Goal: Transaction & Acquisition: Purchase product/service

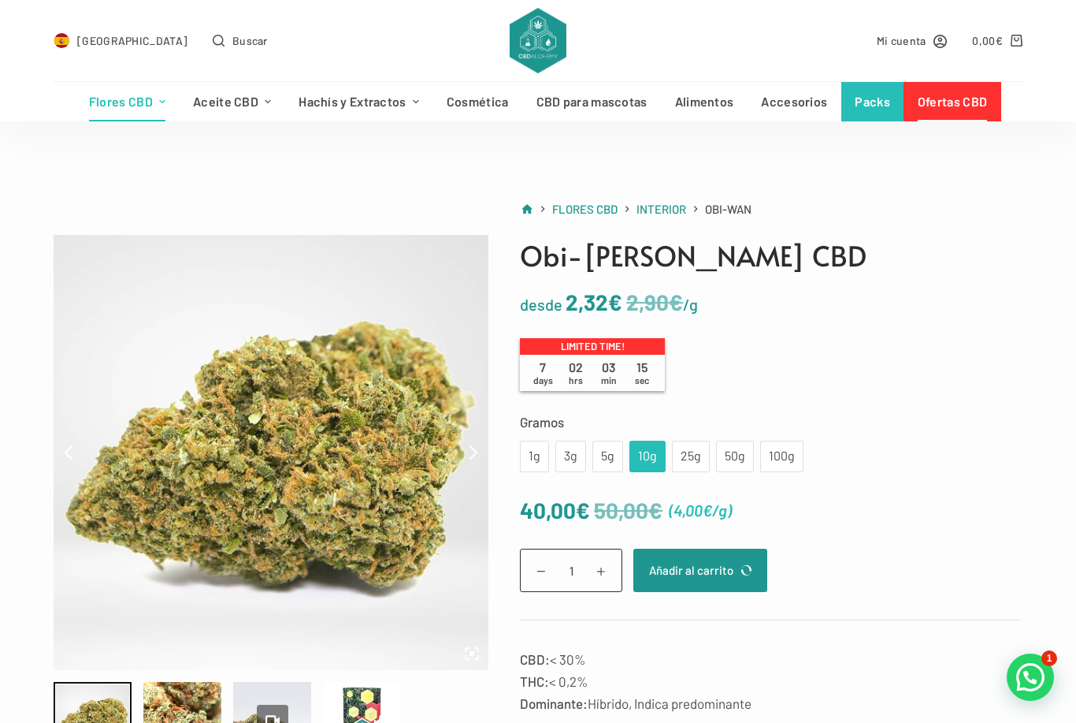
scroll to position [29, 0]
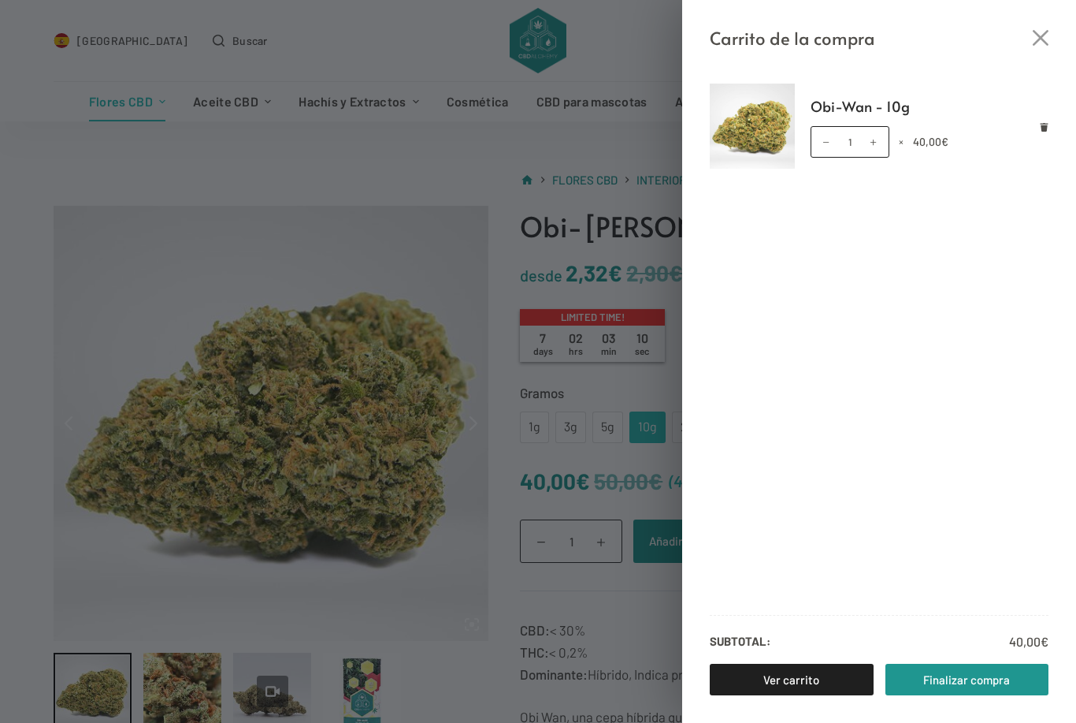
click at [765, 682] on link "Ver carrito" at bounding box center [792, 680] width 164 height 32
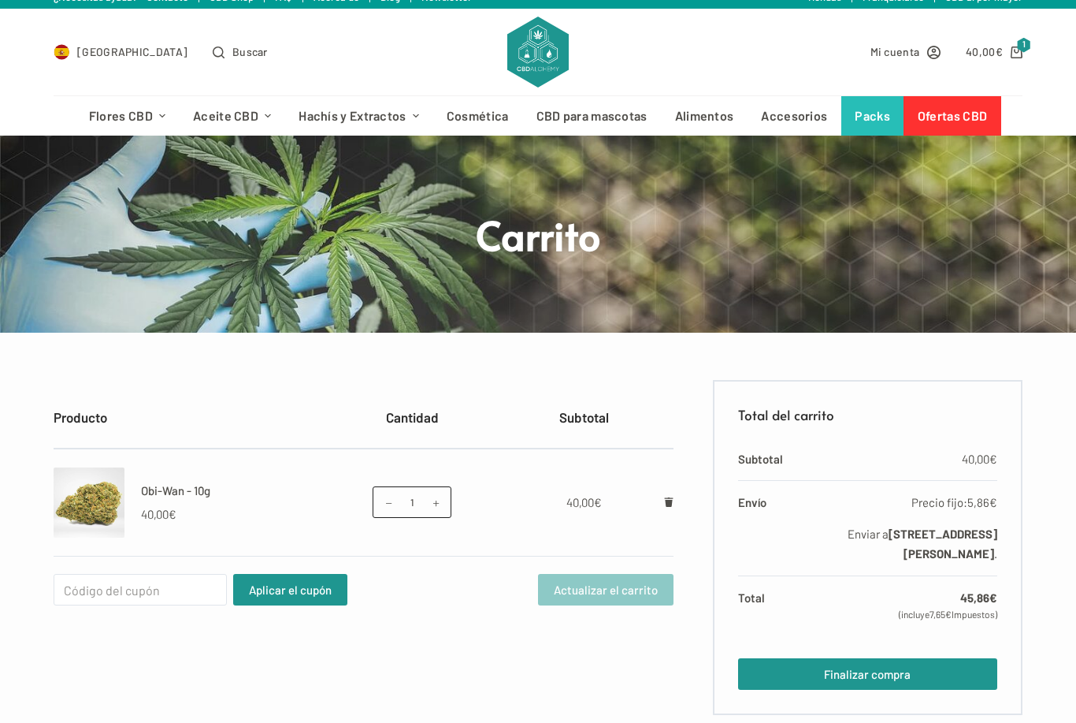
scroll to position [17, 0]
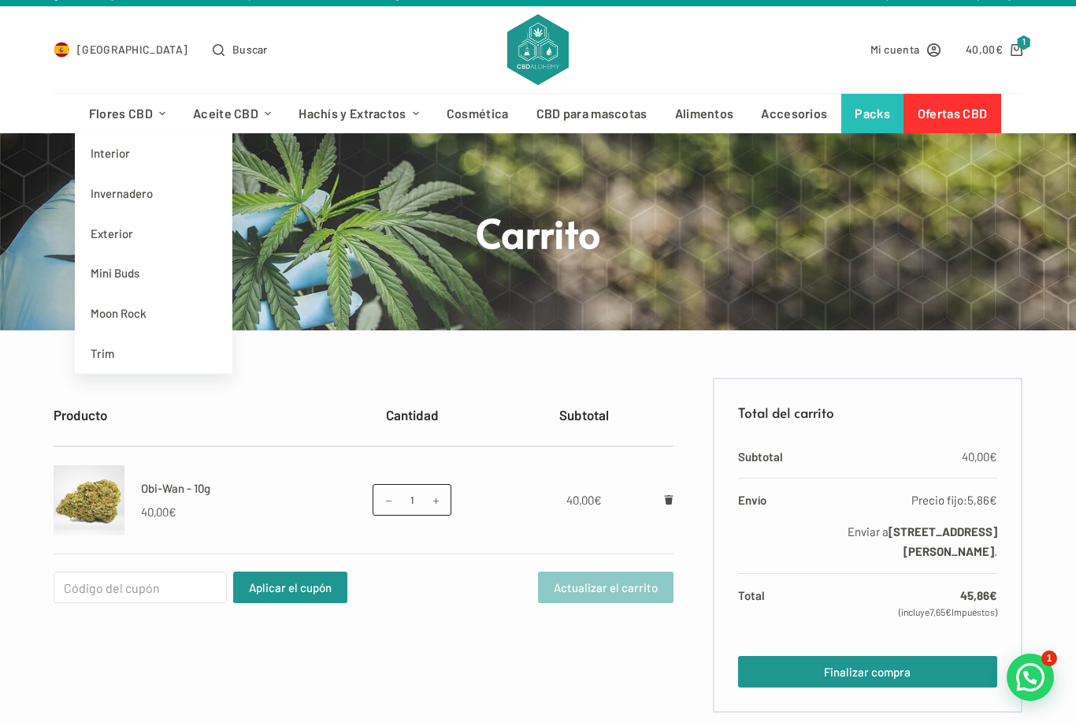
click at [112, 193] on link "Invernadero" at bounding box center [154, 193] width 158 height 40
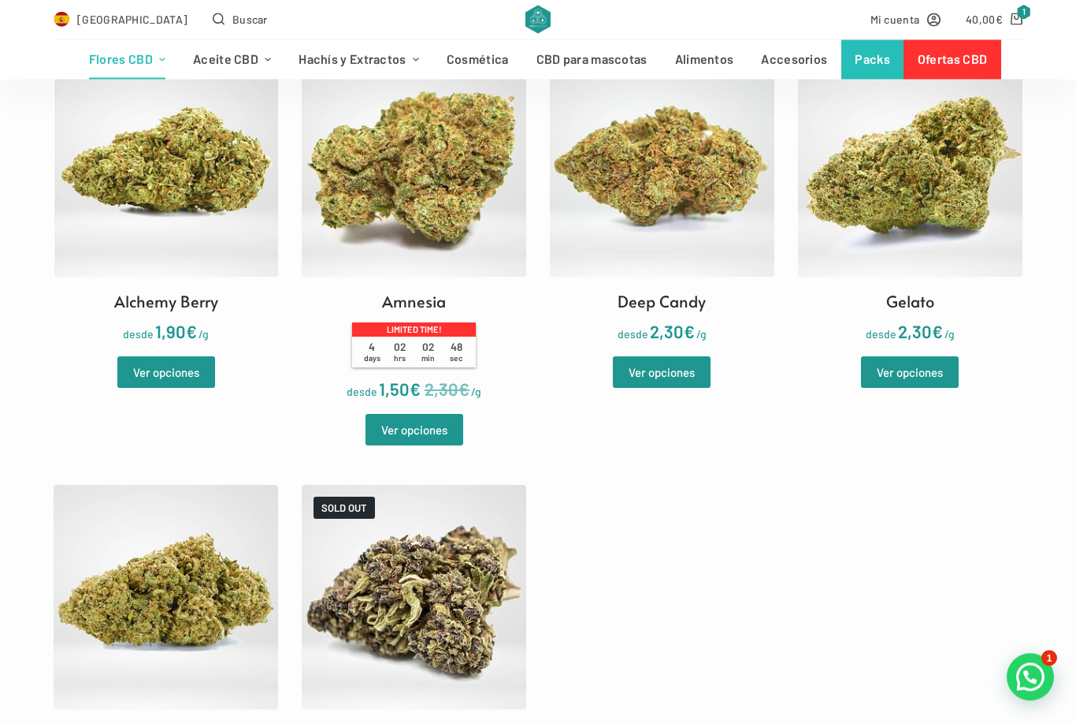
scroll to position [505, 0]
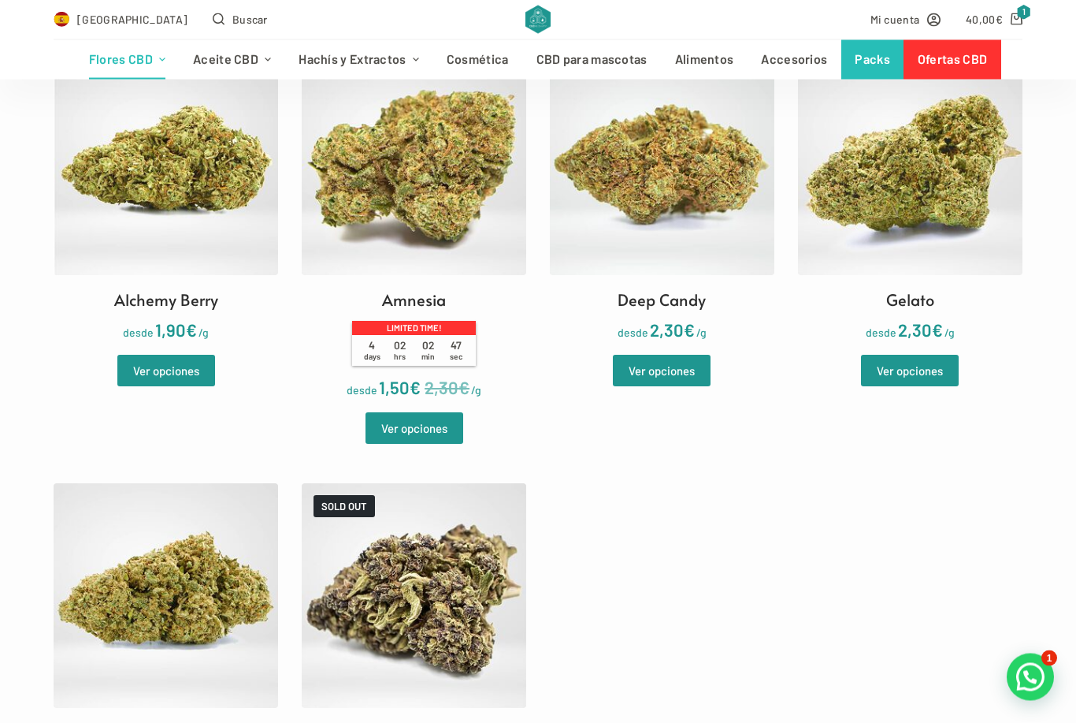
click at [147, 364] on link "Ver opciones" at bounding box center [166, 371] width 98 height 32
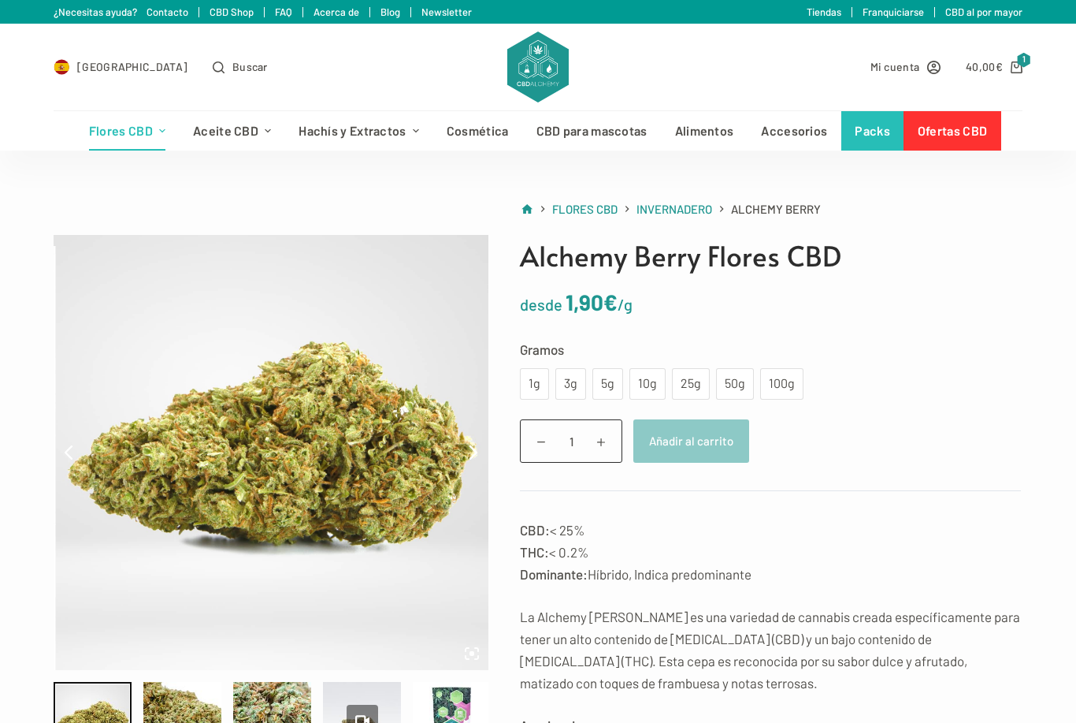
click at [644, 383] on div "10g" at bounding box center [647, 384] width 17 height 20
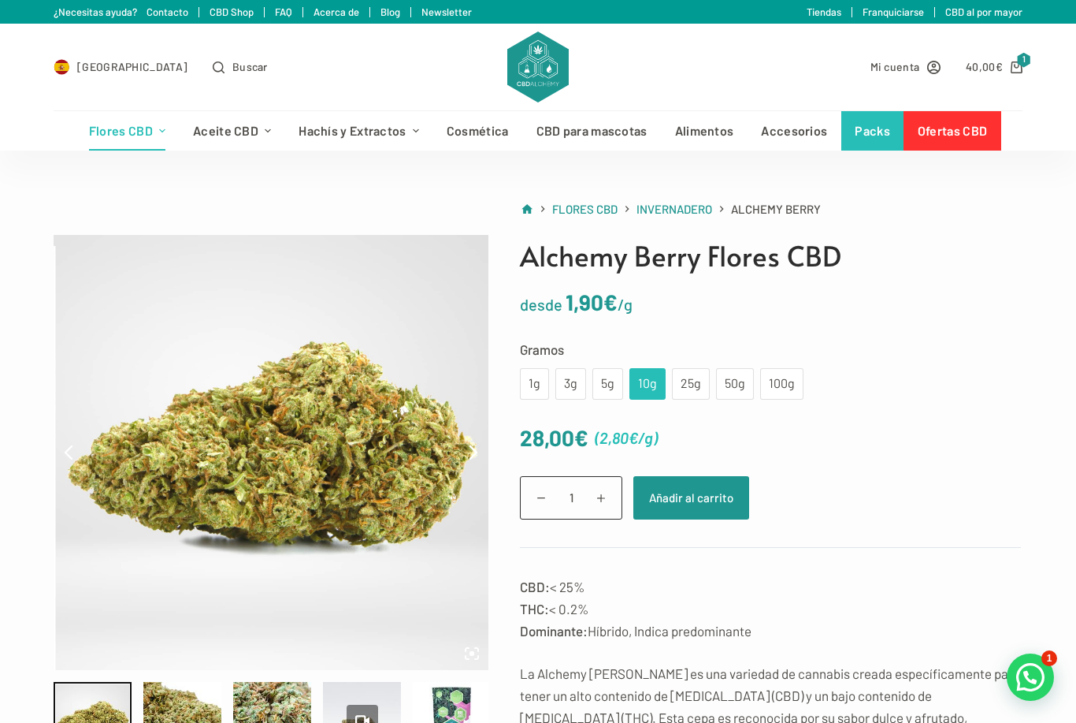
click at [686, 381] on div "25g" at bounding box center [691, 384] width 19 height 20
click at [645, 377] on div "10g" at bounding box center [647, 384] width 17 height 20
click at [686, 496] on button "Añadir al carrito" at bounding box center [692, 497] width 116 height 43
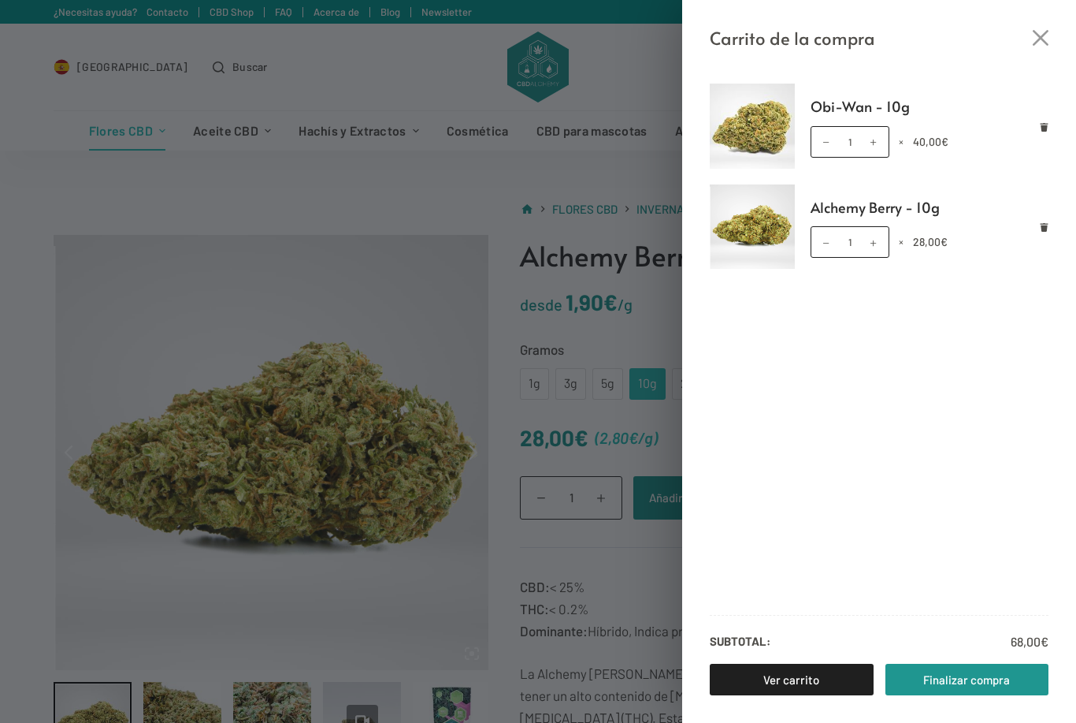
click at [336, 601] on div "Carrito de la compra Obi-Wan - 10g Obi-Wan - 10g cantidad 1 × 40,00 € Alchemy B…" at bounding box center [538, 361] width 1076 height 723
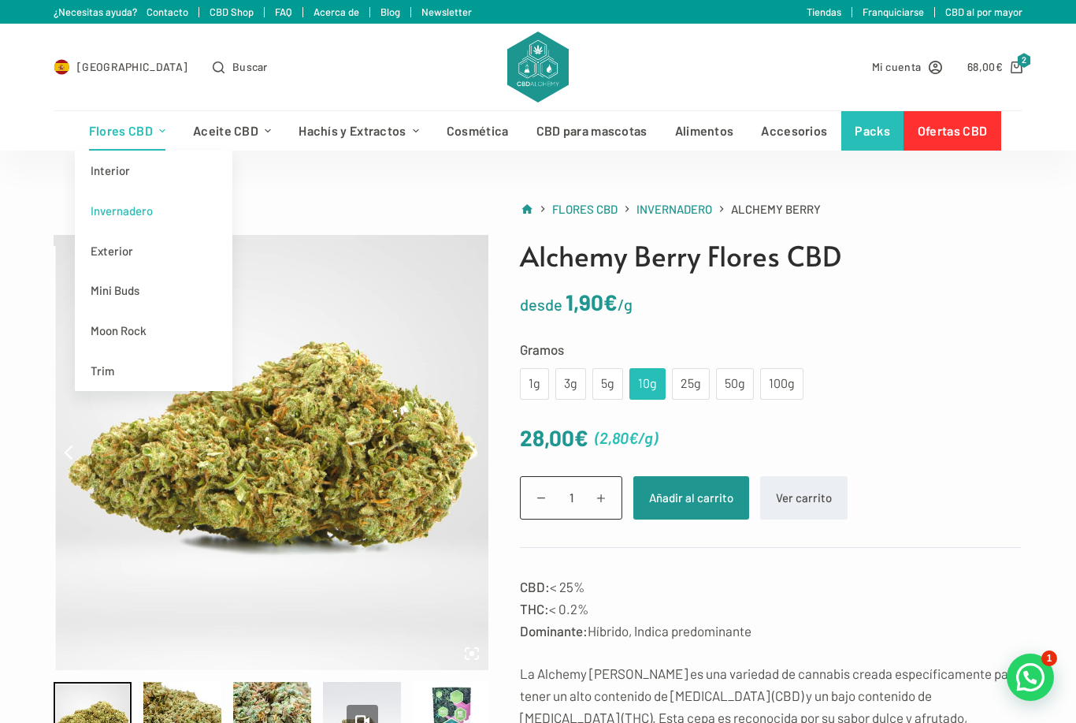
click at [109, 250] on link "Exterior" at bounding box center [154, 251] width 158 height 40
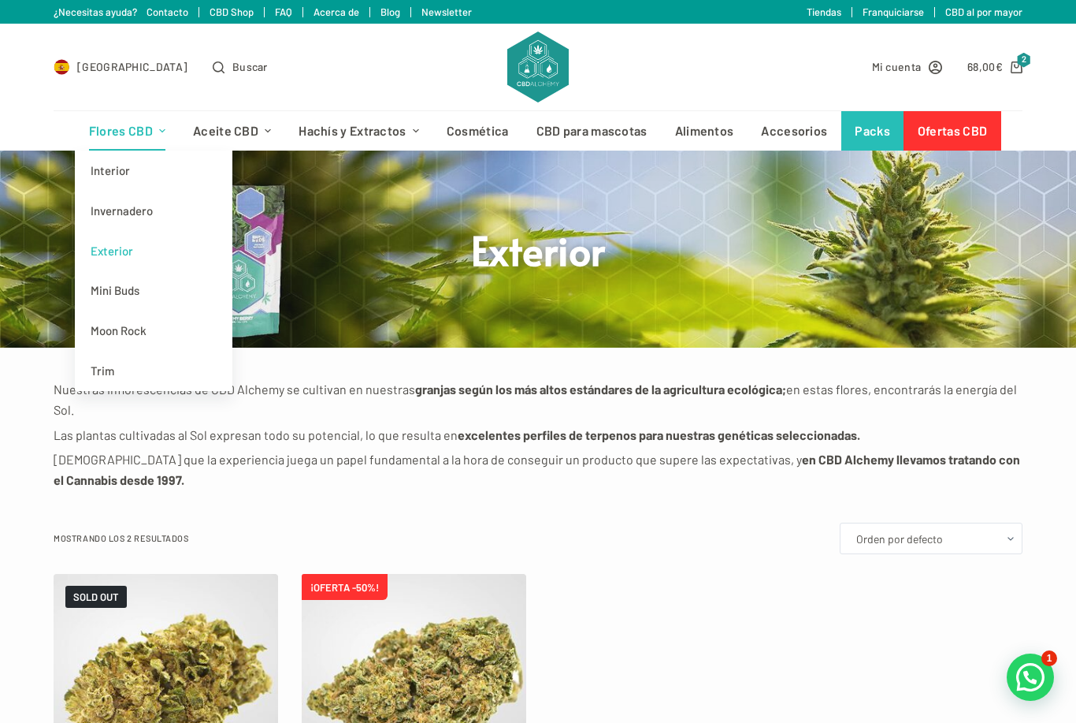
click at [117, 167] on link "Interior" at bounding box center [154, 171] width 158 height 40
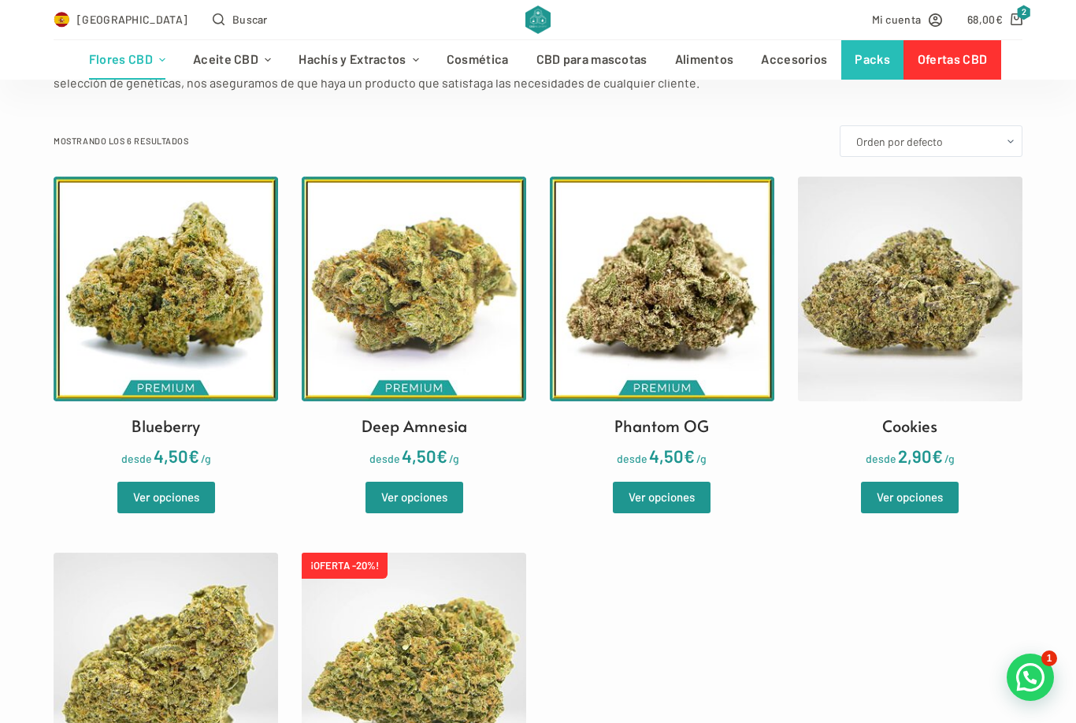
scroll to position [400, 0]
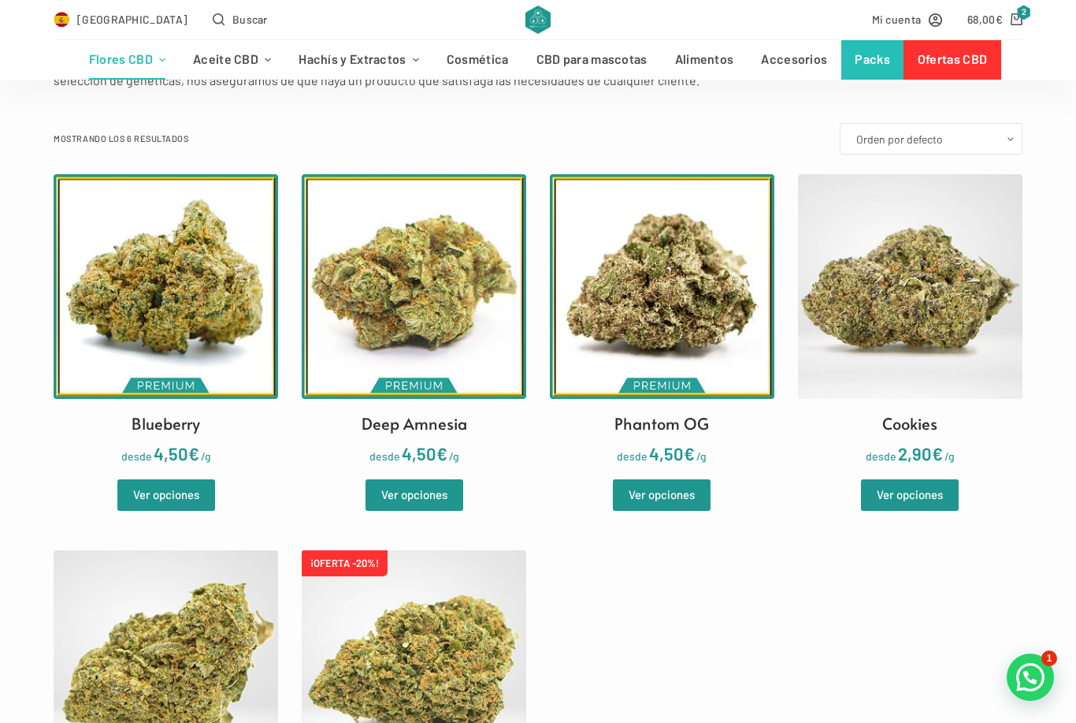
click at [942, 499] on link "Ver opciones" at bounding box center [910, 495] width 98 height 32
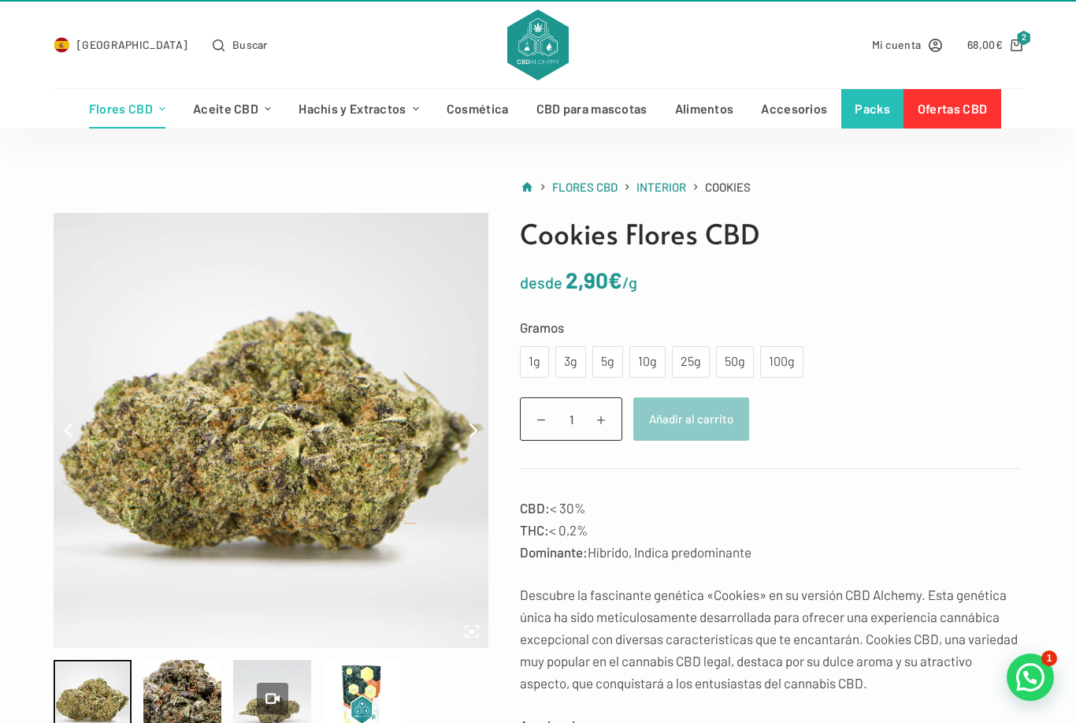
scroll to position [23, 0]
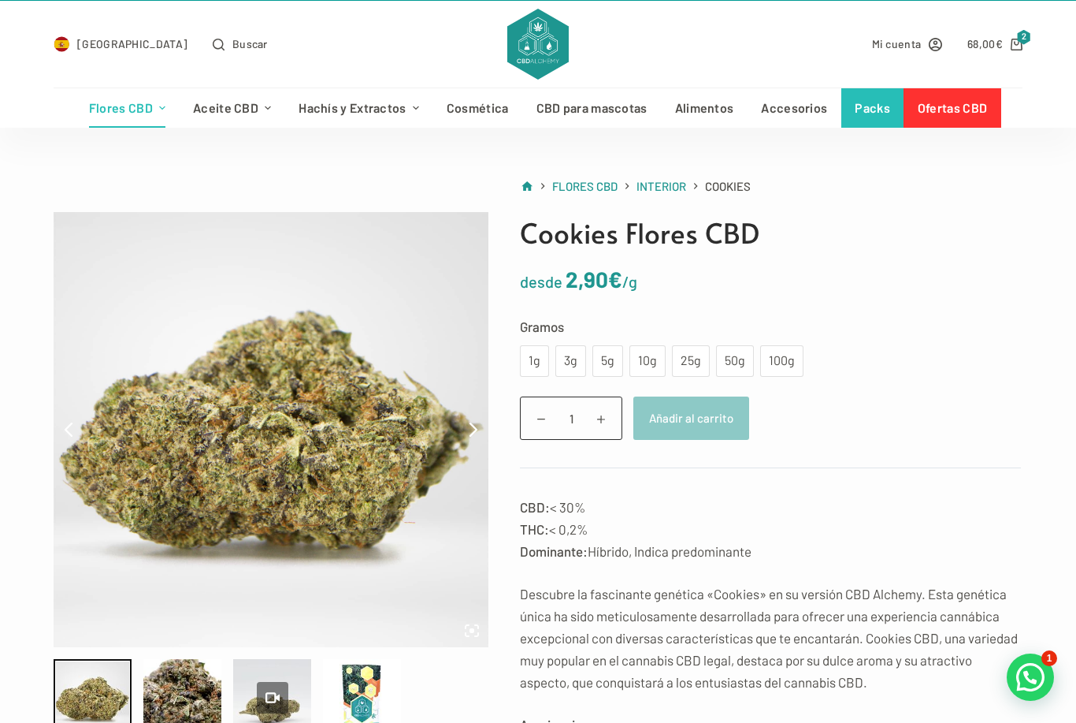
click at [646, 352] on div "10g" at bounding box center [647, 361] width 17 height 20
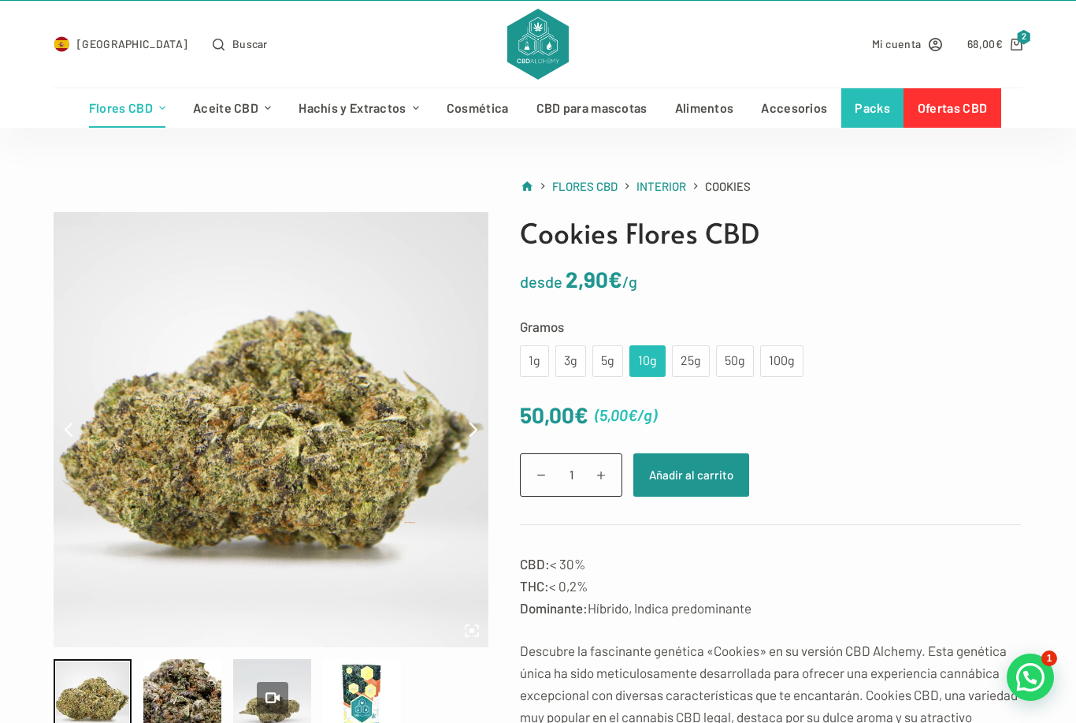
click at [604, 355] on div "5g" at bounding box center [608, 361] width 12 height 20
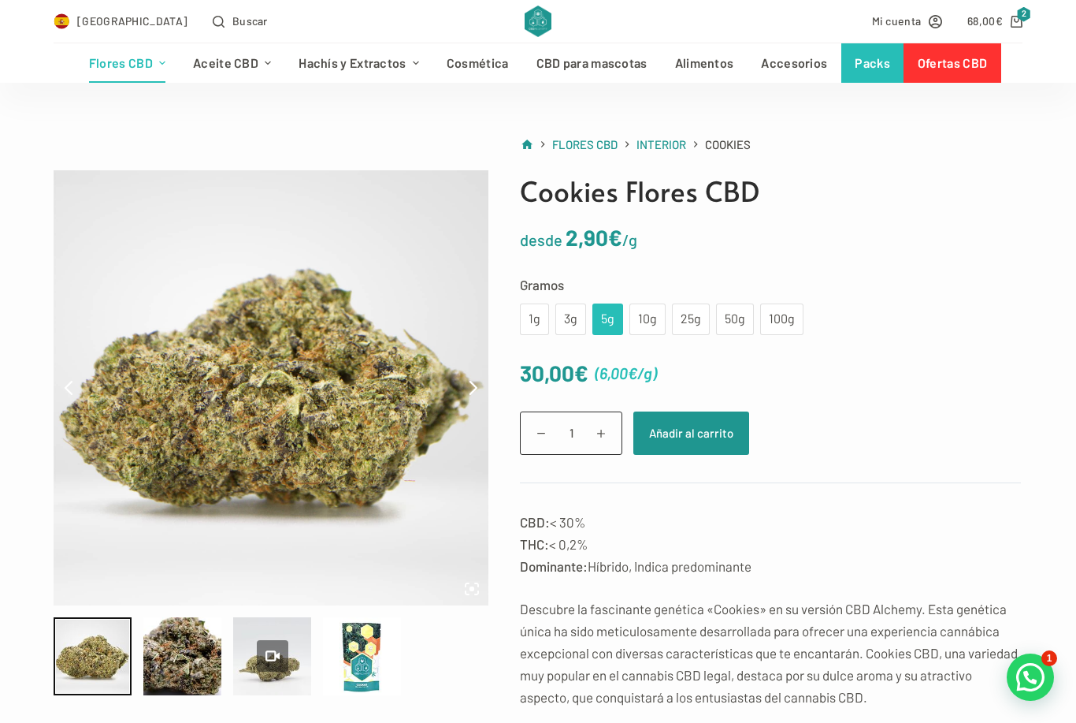
scroll to position [61, 0]
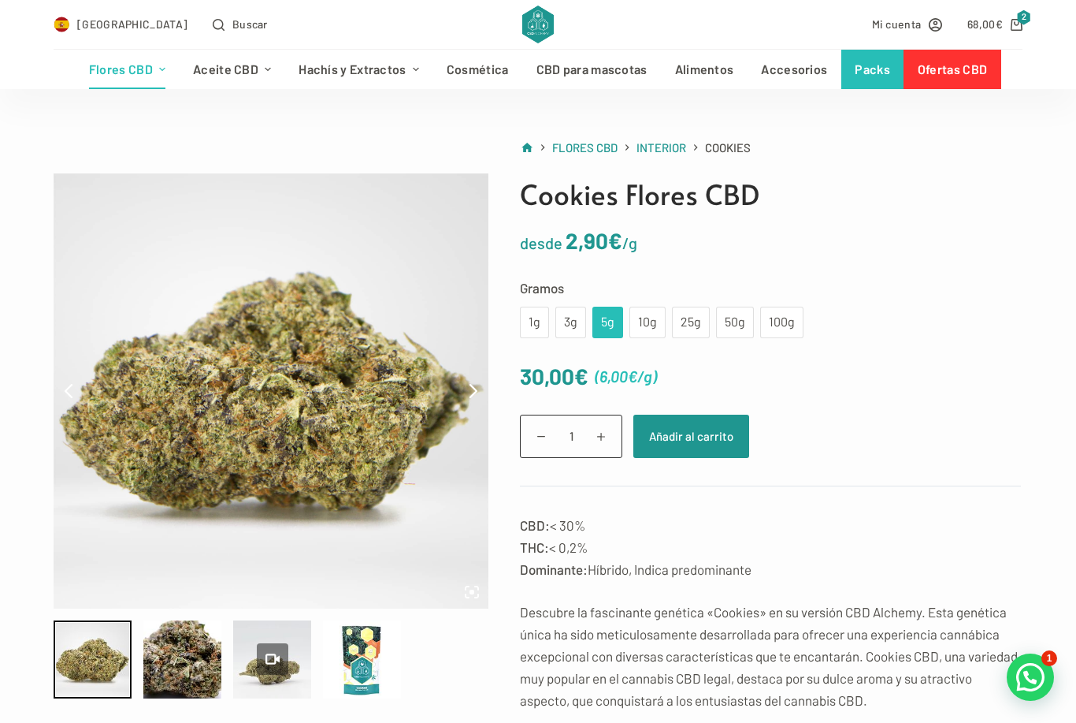
click at [650, 330] on div "10g" at bounding box center [647, 322] width 17 height 20
click at [604, 320] on div "5g" at bounding box center [608, 322] width 12 height 20
click at [688, 437] on button "Añadir al carrito" at bounding box center [692, 436] width 116 height 43
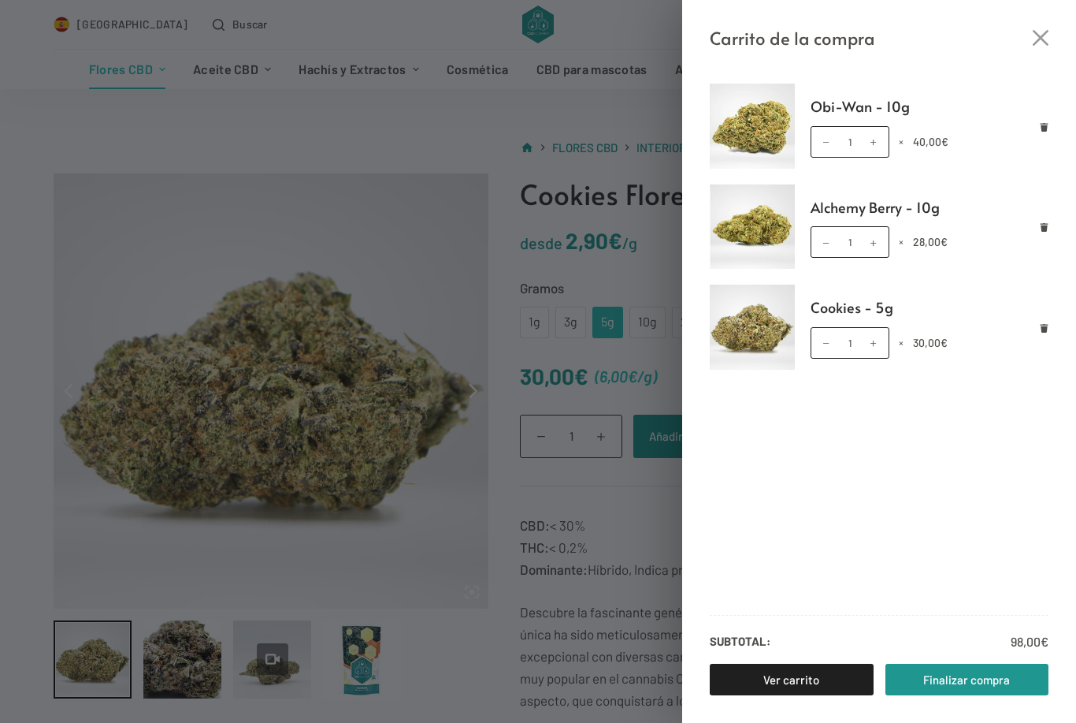
click at [934, 695] on link "Finalizar compra" at bounding box center [968, 680] width 164 height 32
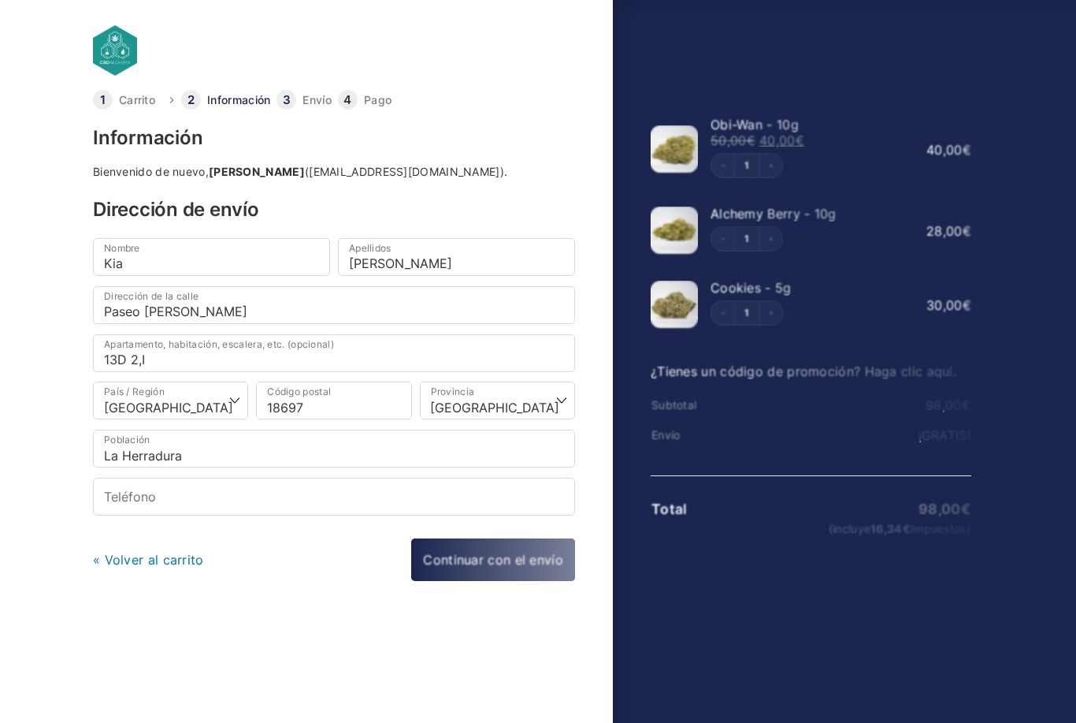
select select "GR"
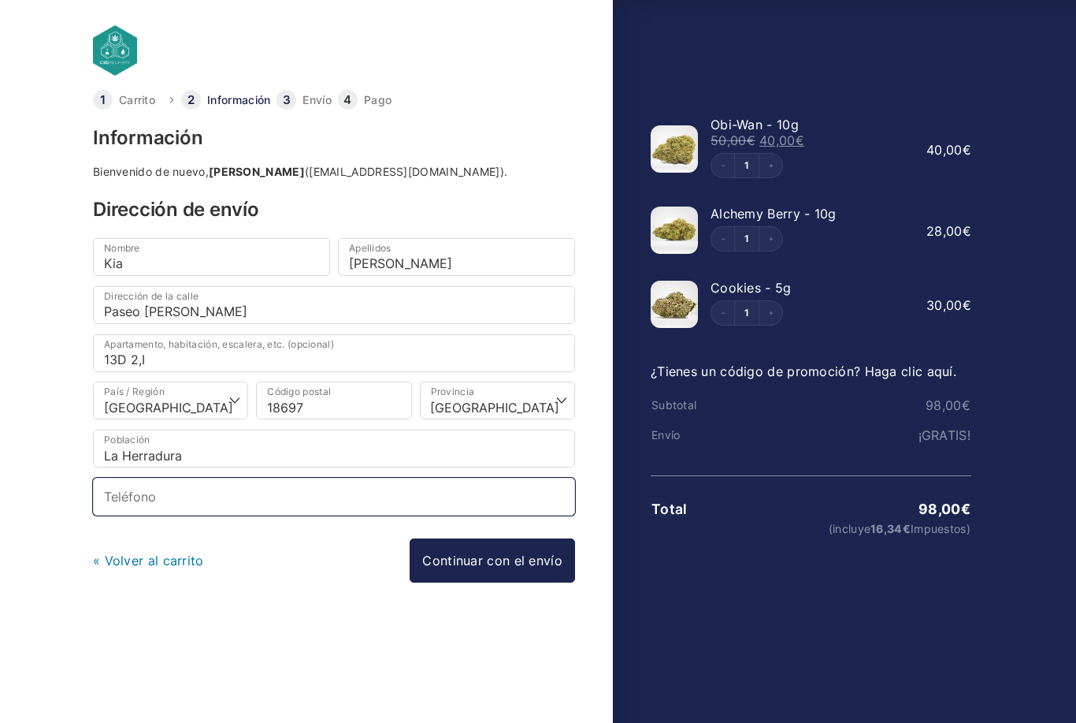
click at [137, 499] on input "Teléfono *" at bounding box center [334, 497] width 482 height 38
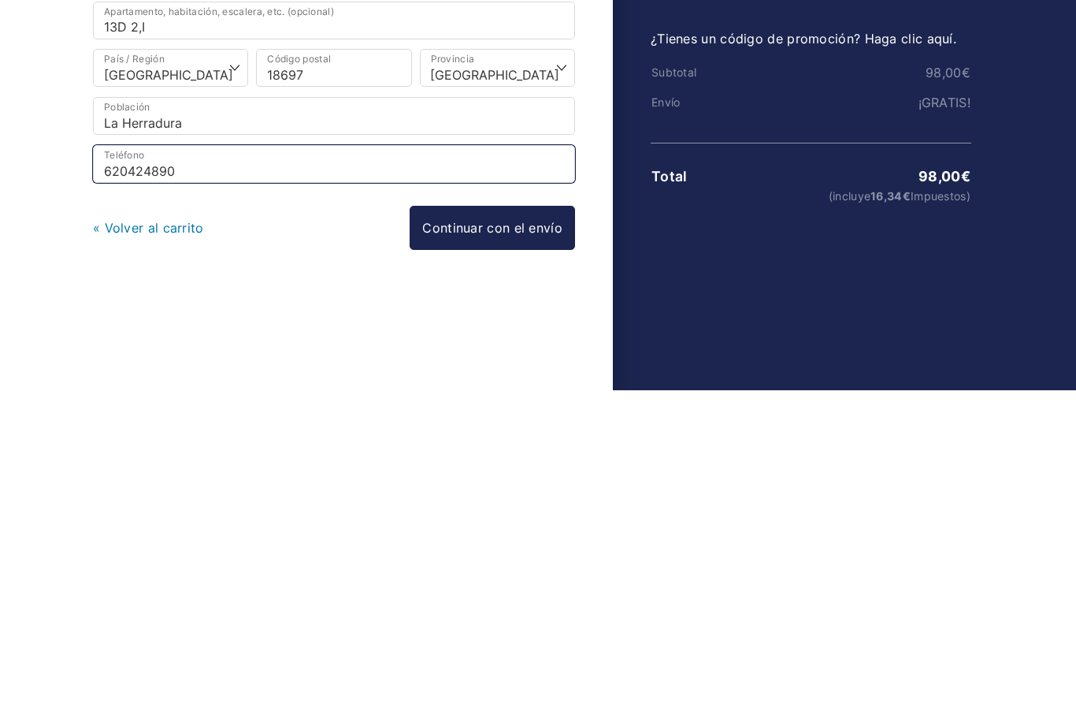
type input "620424890"
click at [459, 538] on link "Continuar con el envío" at bounding box center [492, 560] width 165 height 44
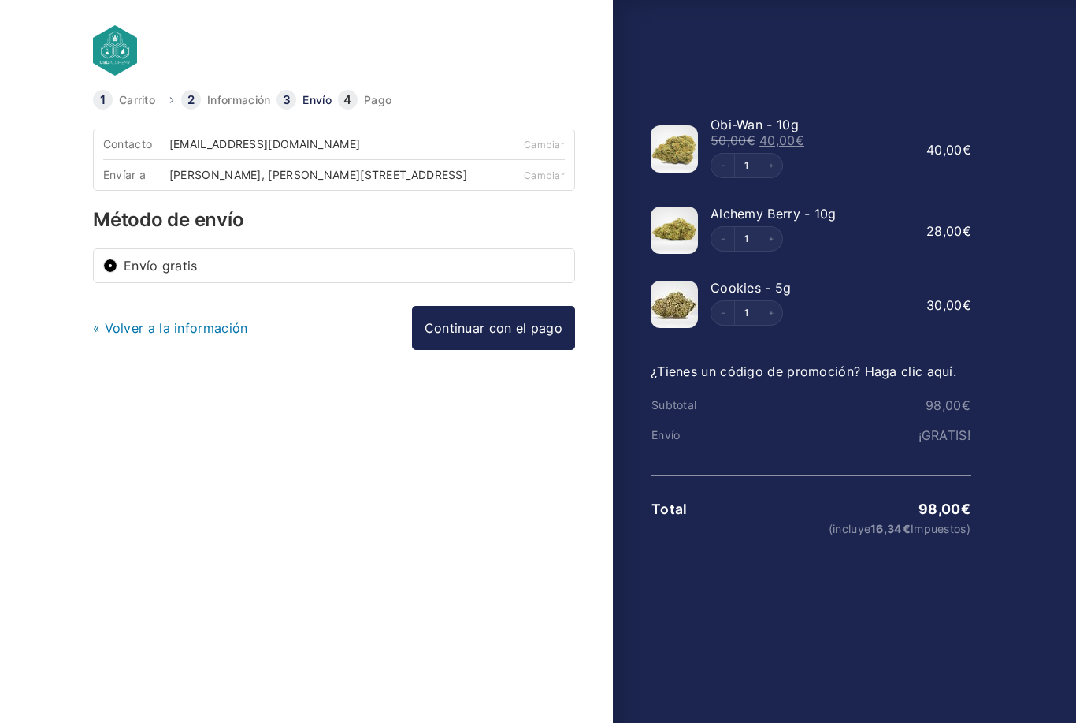
click at [452, 338] on link "Continuar con el pago" at bounding box center [493, 328] width 163 height 44
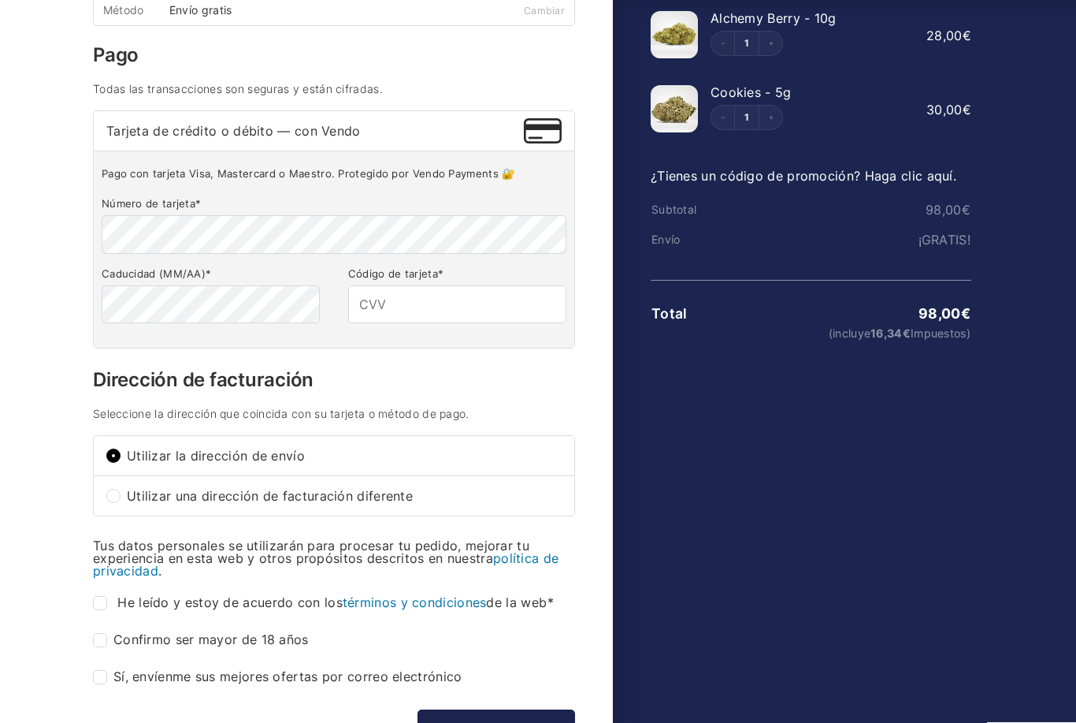
scroll to position [196, 0]
click at [105, 646] on input "Confirmo ser mayor de 18 años *" at bounding box center [100, 639] width 14 height 14
checkbox input "true"
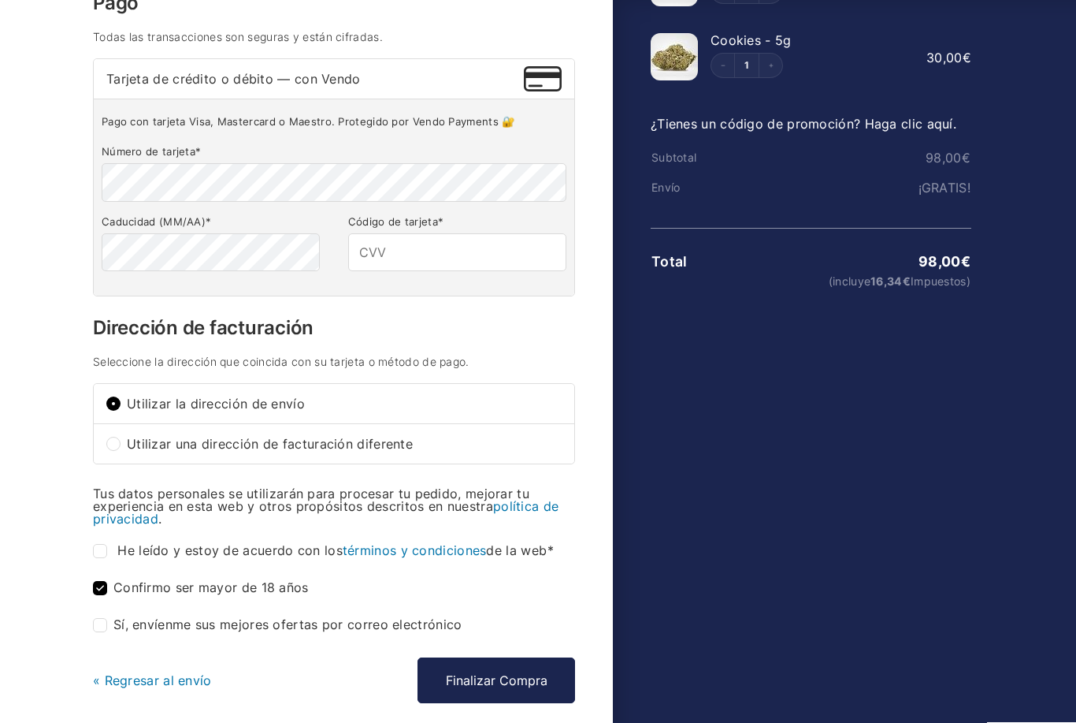
scroll to position [248, 0]
click at [99, 557] on input "He leído y estoy de acuerdo con los términos y condiciones de la web *" at bounding box center [100, 550] width 14 height 14
checkbox input "true"
click at [106, 631] on input "Sí, envíenme sus mejores ofertas por correo electrónico (opcional)" at bounding box center [100, 624] width 14 height 14
checkbox input "true"
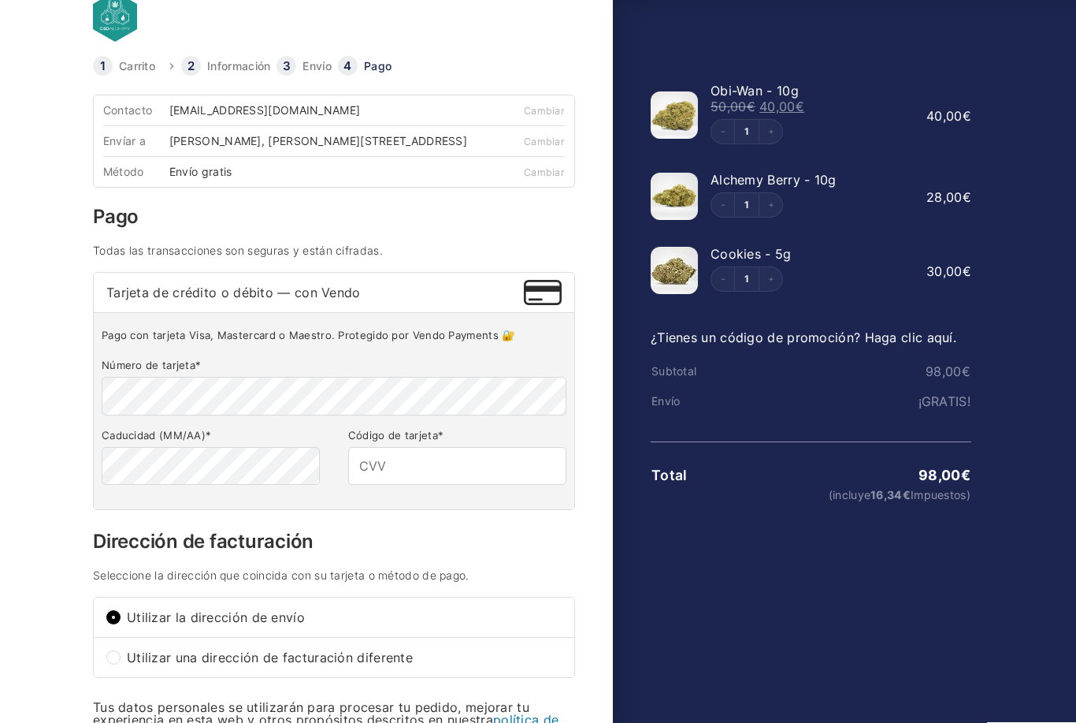
scroll to position [0, 0]
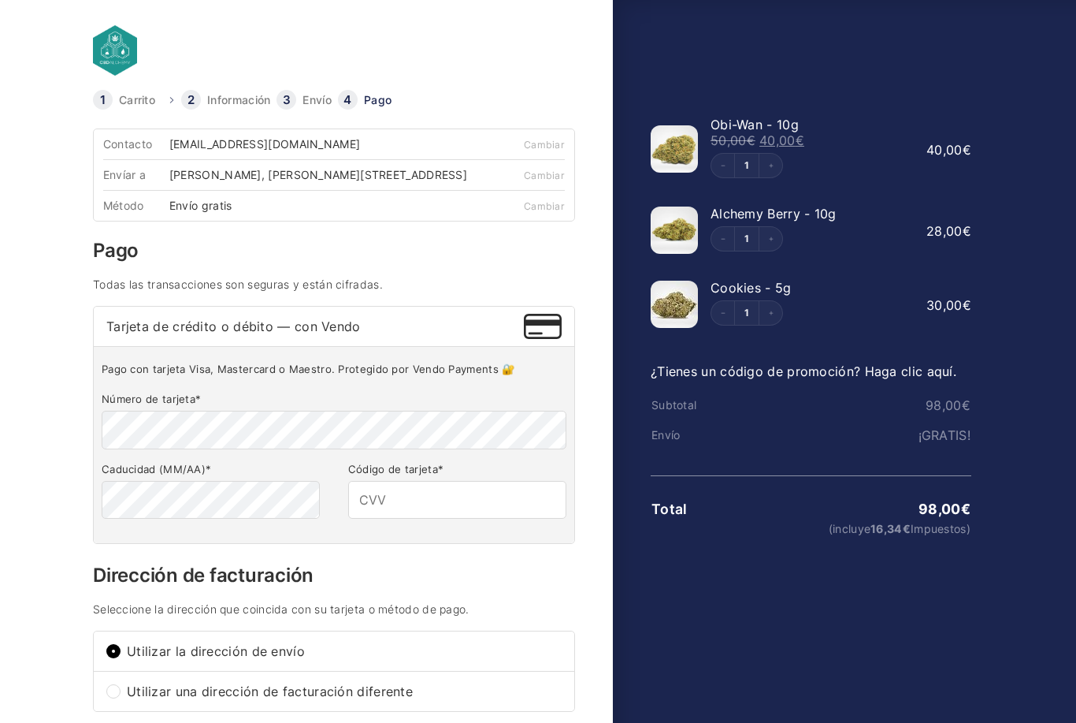
click at [120, 333] on span "Tarjeta de crédito o débito — con Vendo" at bounding box center [315, 326] width 418 height 13
click at [0, 0] on input "Tarjeta de crédito o débito — con Vendo" at bounding box center [0, 0] width 0 height 0
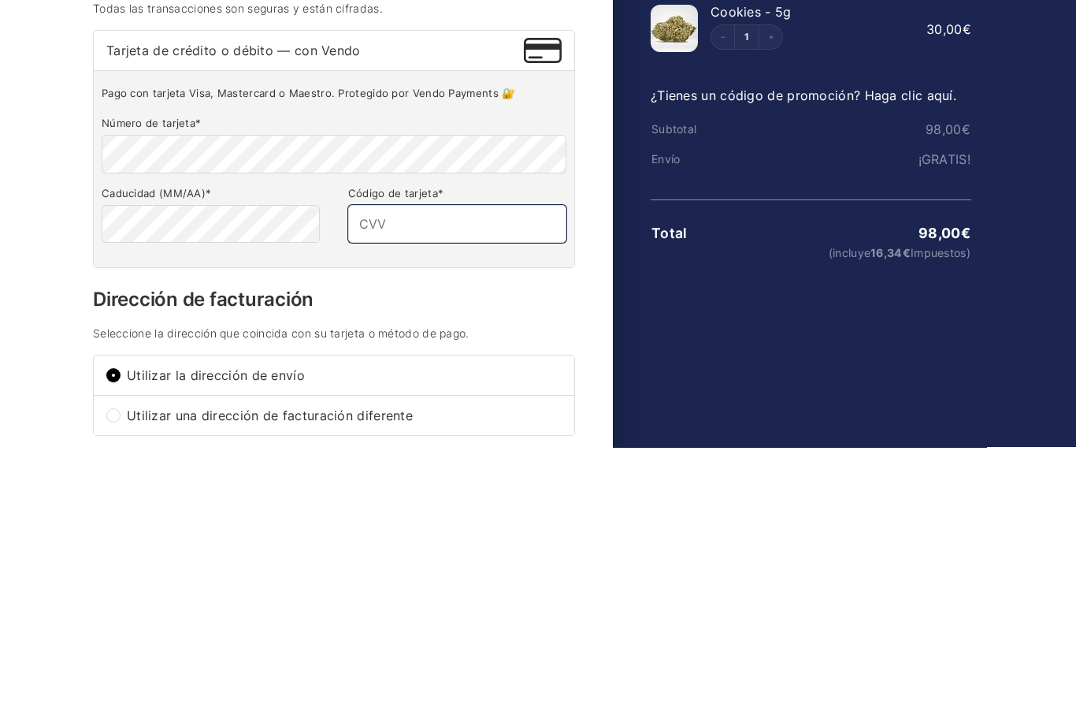
type input "804"
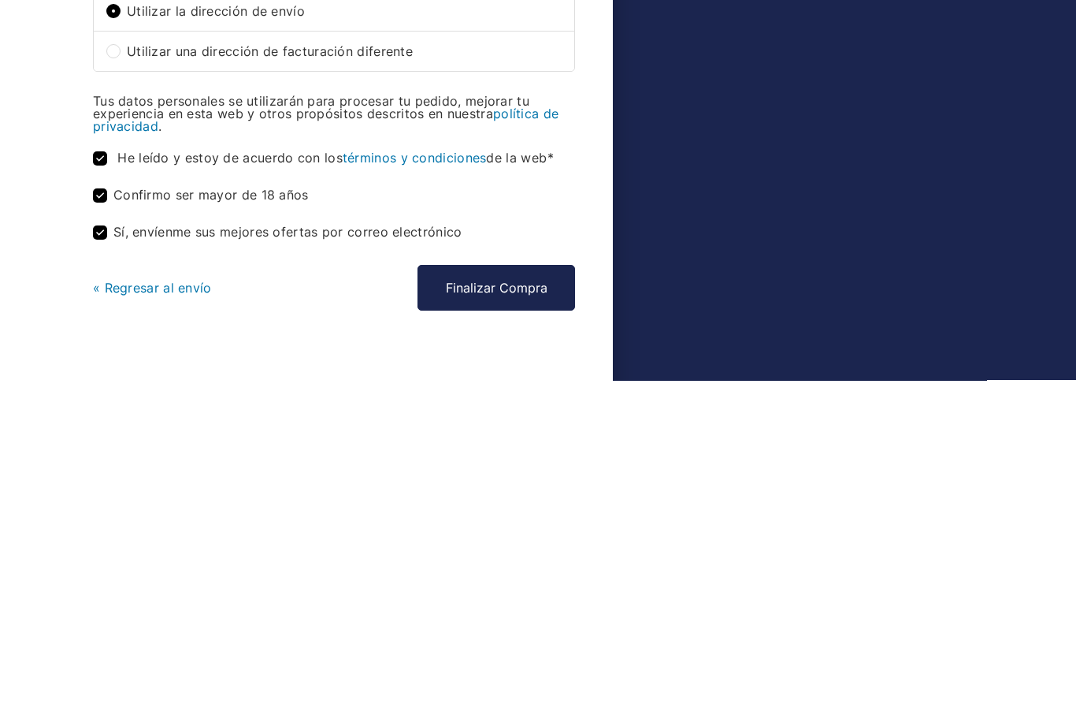
scroll to position [329, 0]
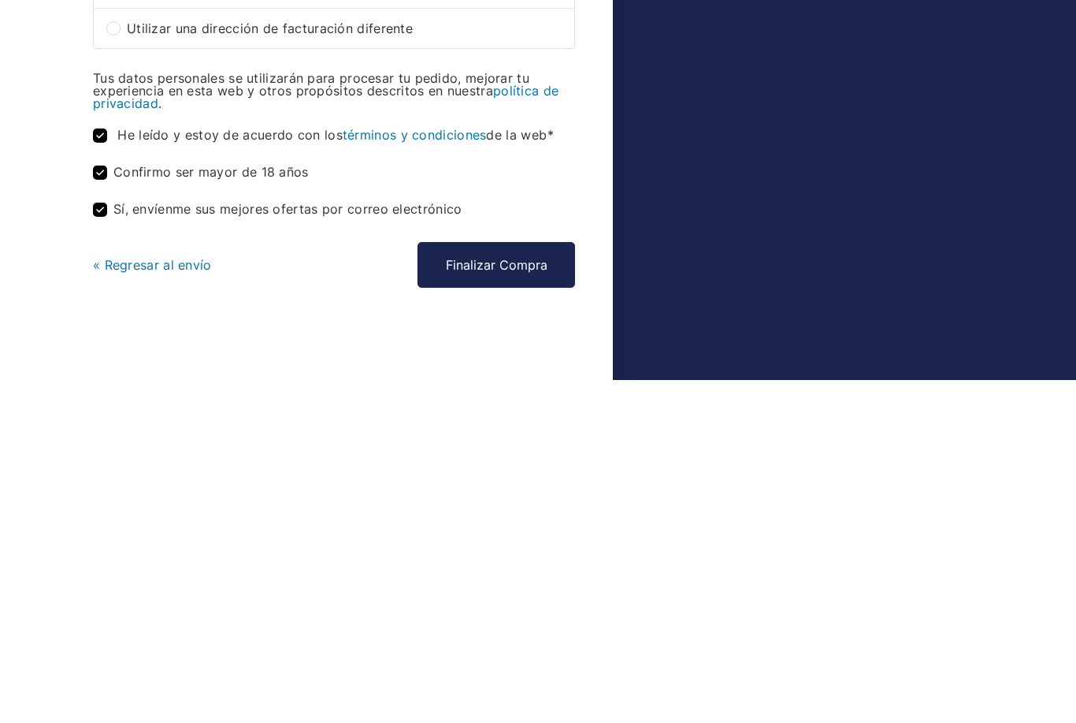
click at [552, 323] on div "Contacto aadishakti1931@gmail.com Cambiar Envíar a Kia Singh, Paseo Andrés Sego…" at bounding box center [334, 245] width 482 height 872
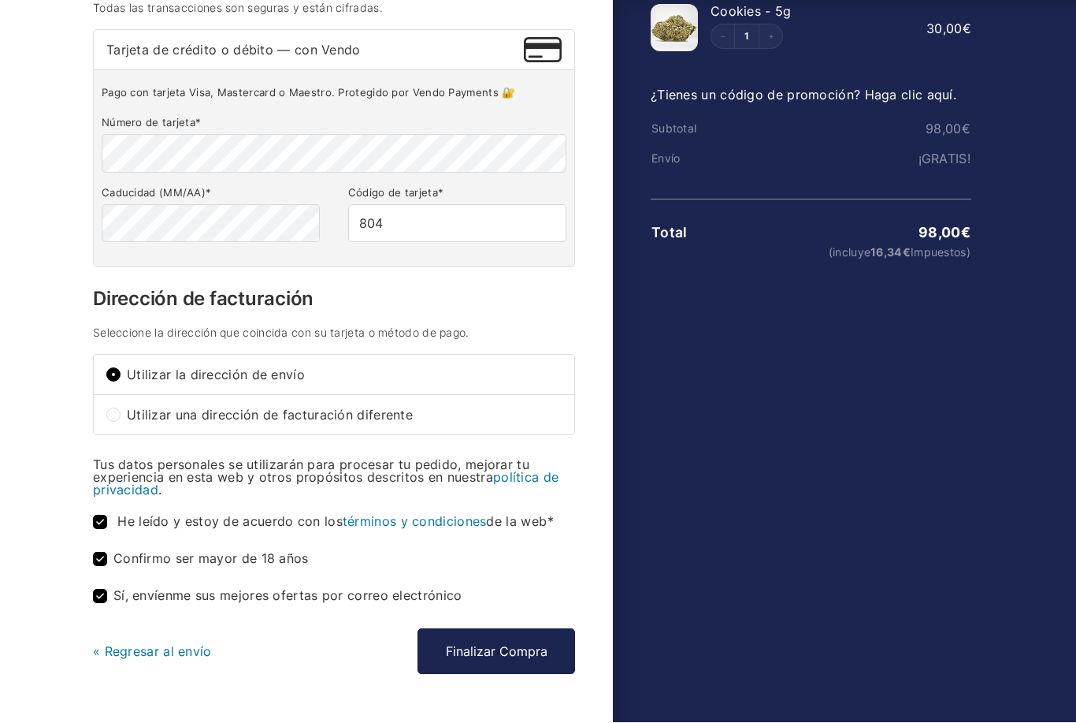
click at [511, 649] on button "Finalizar Compra" at bounding box center [497, 652] width 158 height 46
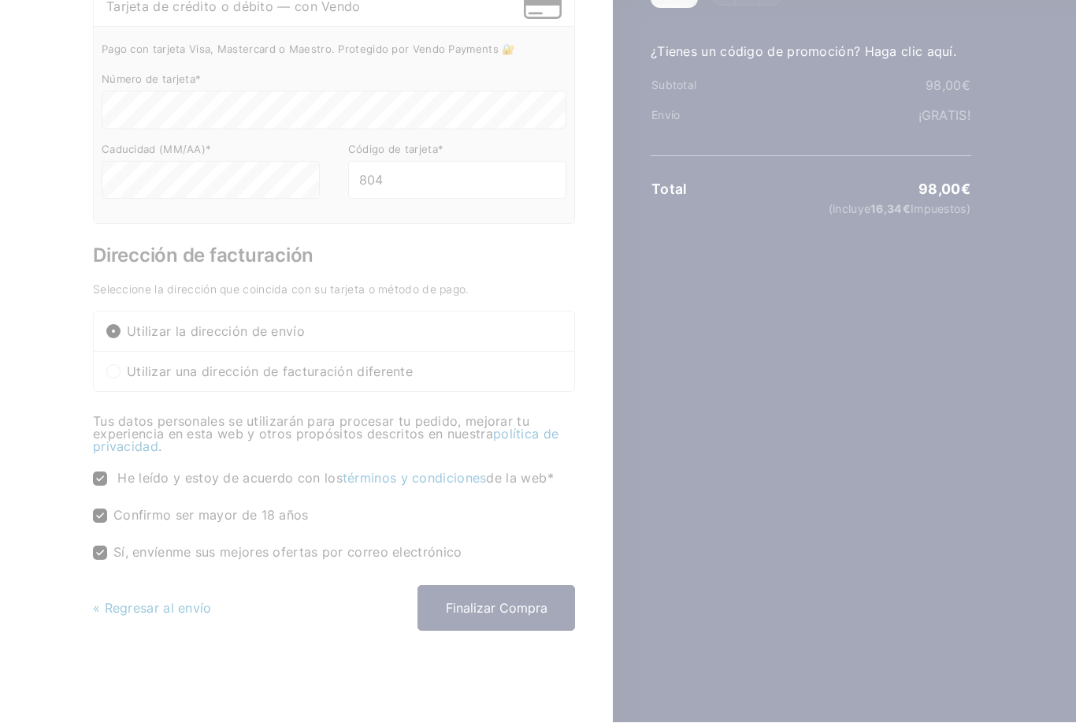
scroll to position [329, 0]
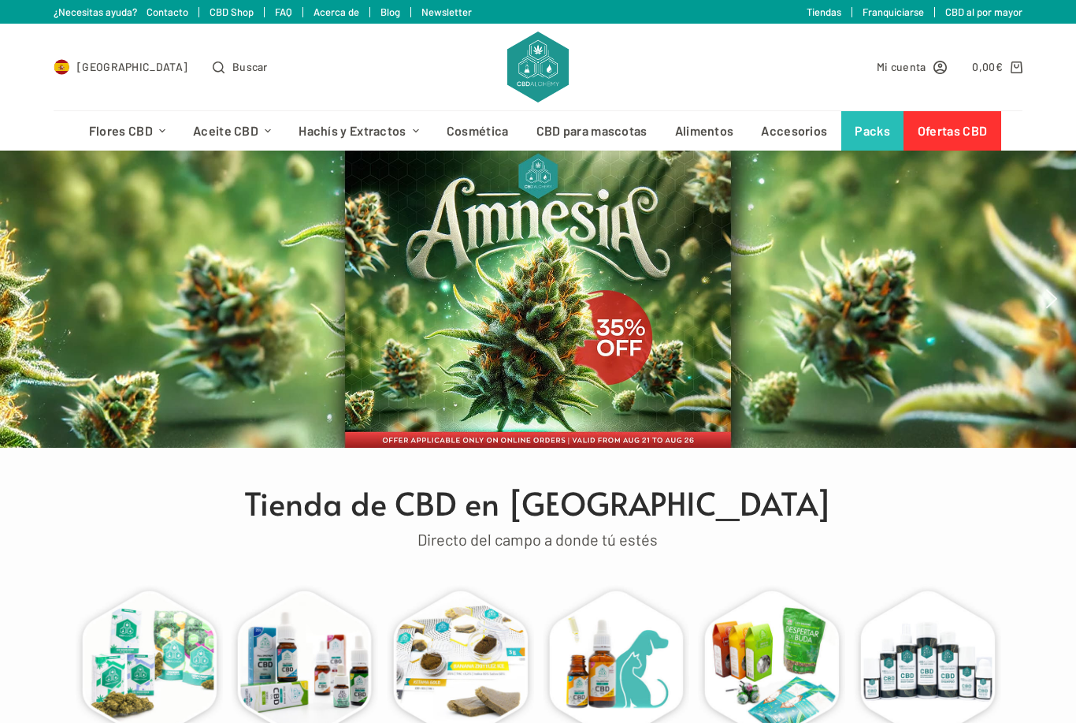
click at [899, 66] on span "Mi cuenta" at bounding box center [902, 67] width 50 height 18
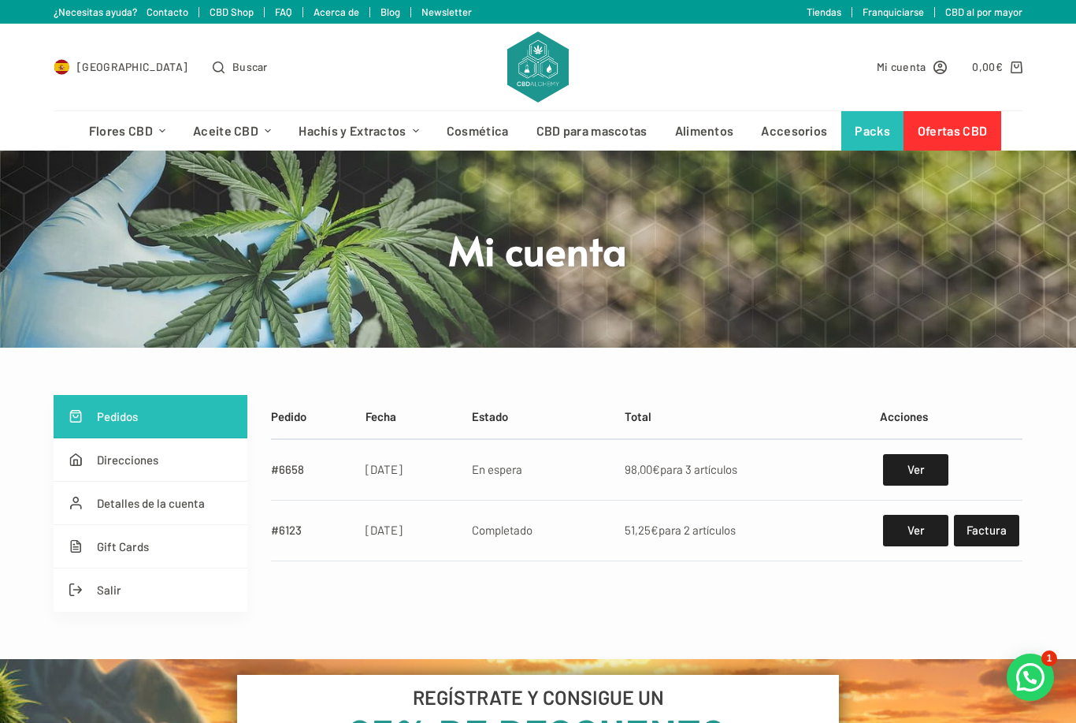
click at [907, 456] on link "Ver" at bounding box center [915, 470] width 65 height 32
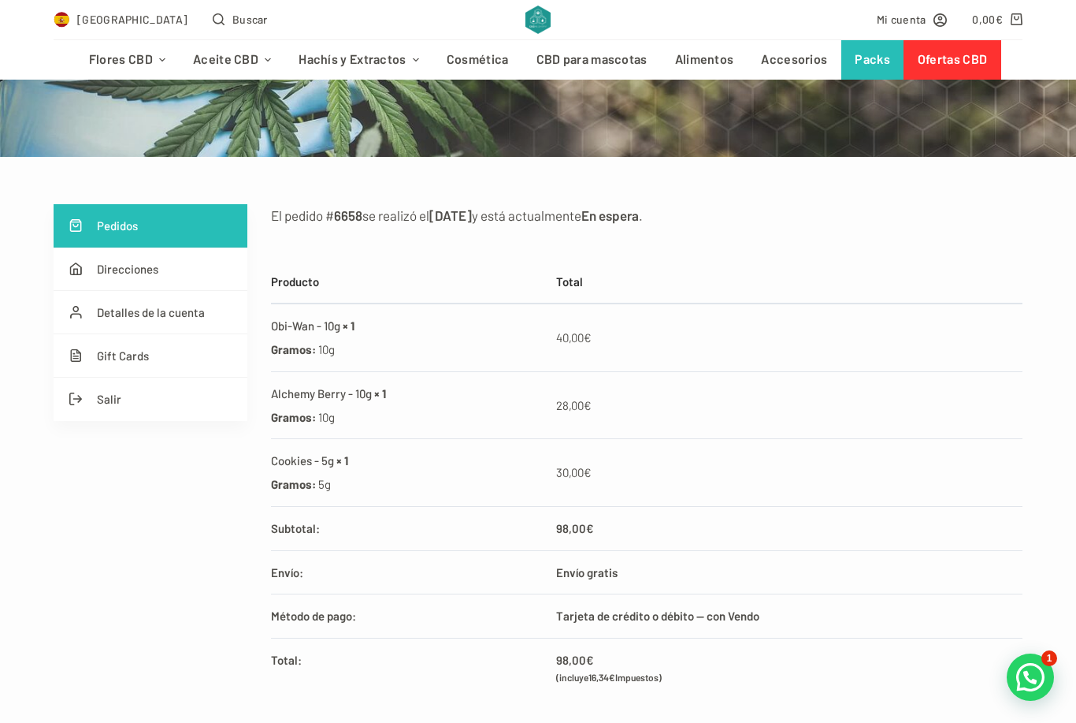
scroll to position [188, 0]
